Goal: Book appointment/travel/reservation

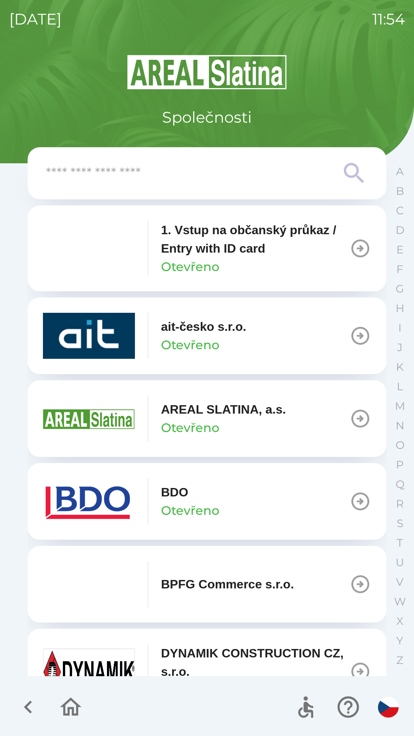
click at [278, 265] on div "1. Vstup na občanský průkaz / Entry with ID card Otevřeno" at bounding box center [255, 248] width 189 height 55
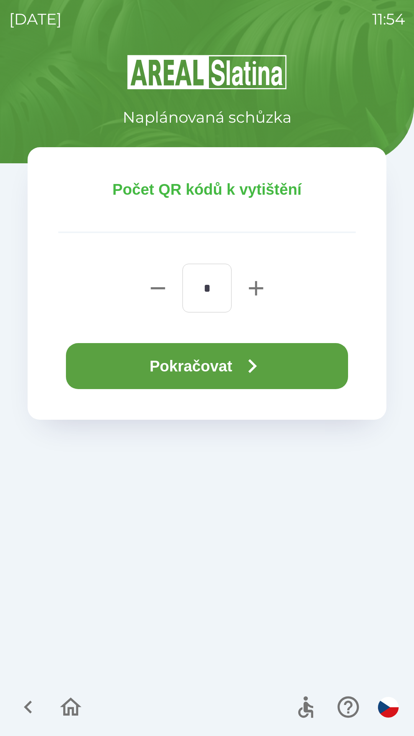
click at [227, 364] on button "Pokračovat" at bounding box center [207, 366] width 282 height 46
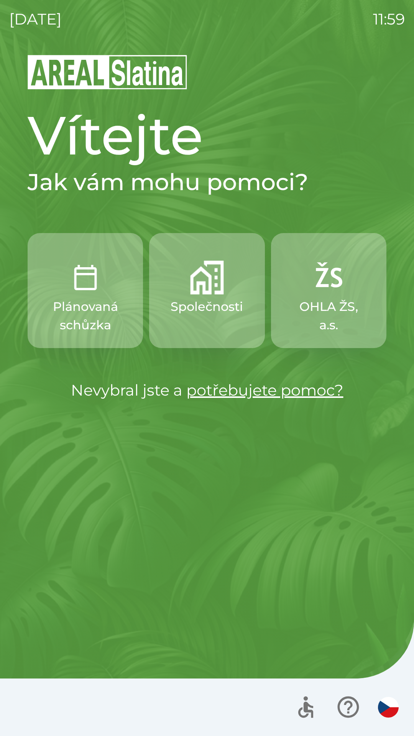
click at [332, 310] on p "OHLA ŽS, a.s." at bounding box center [328, 315] width 79 height 37
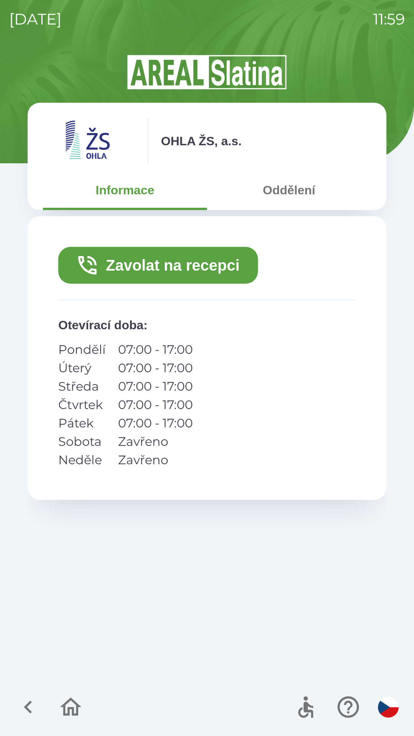
click at [282, 194] on button "Oddělení" at bounding box center [289, 190] width 164 height 28
